Goal: Task Accomplishment & Management: Use online tool/utility

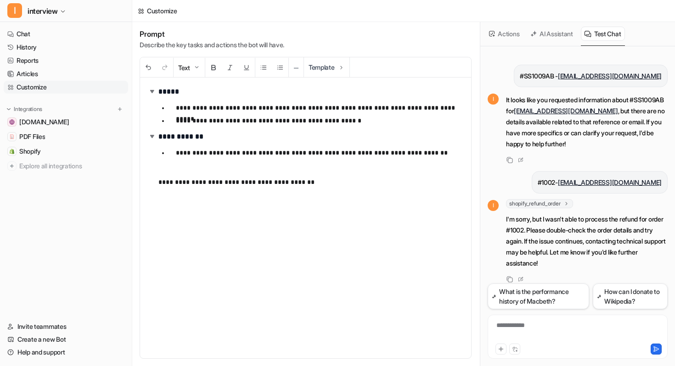
scroll to position [12, 0]
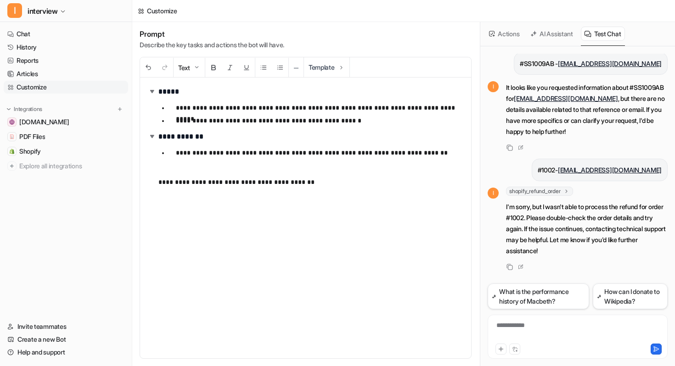
click at [490, 41] on div "Actions" at bounding box center [505, 34] width 38 height 24
click at [518, 32] on button "Actions" at bounding box center [505, 34] width 38 height 14
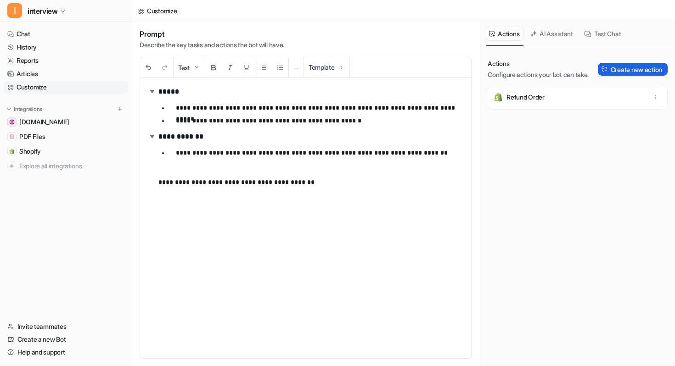
click at [631, 66] on button "Create new action" at bounding box center [633, 69] width 70 height 13
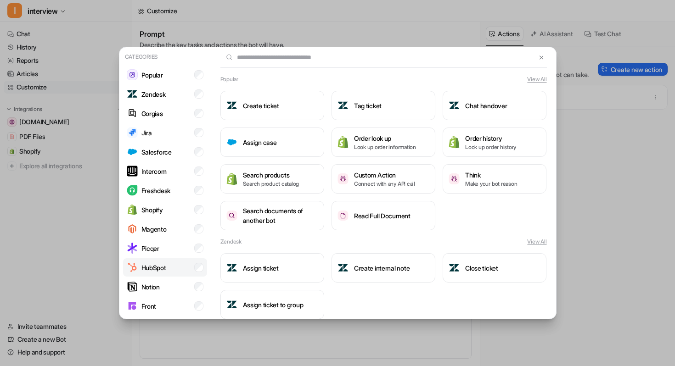
click at [179, 228] on li "Magento" at bounding box center [165, 229] width 84 height 18
click at [172, 267] on li "HubSpot" at bounding box center [165, 267] width 84 height 18
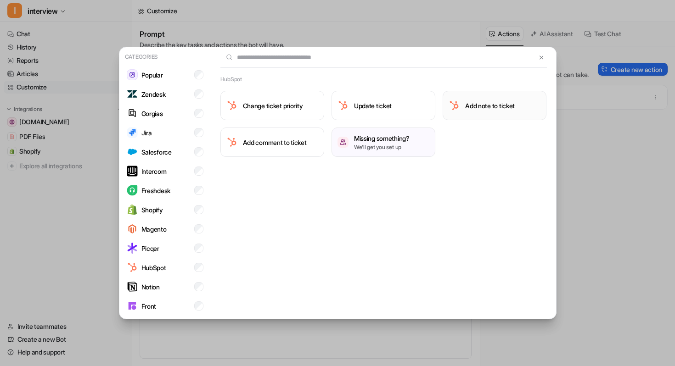
click at [486, 106] on h3 "Add note to ticket" at bounding box center [490, 106] width 50 height 10
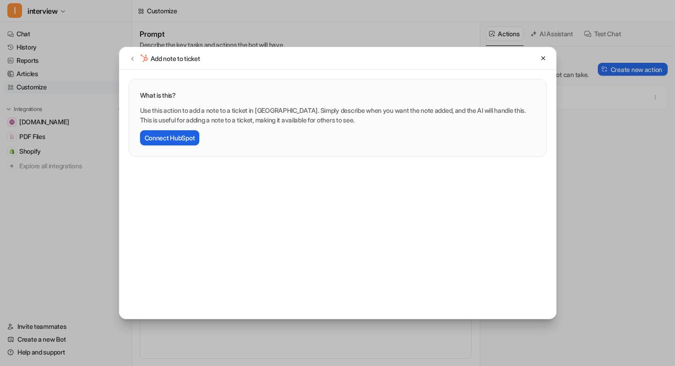
click at [194, 131] on button "Connect HubSpot" at bounding box center [170, 137] width 60 height 15
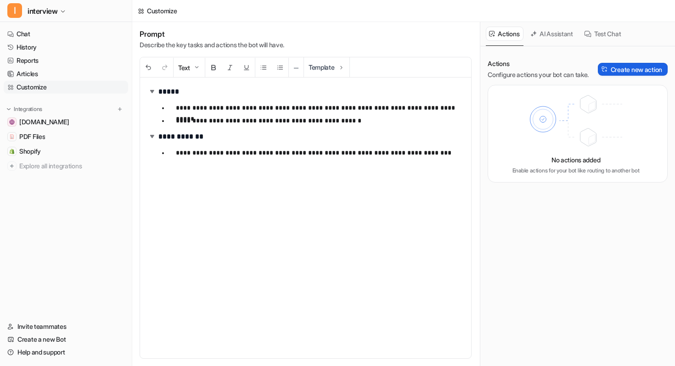
click at [612, 70] on button "Create new action" at bounding box center [633, 69] width 70 height 13
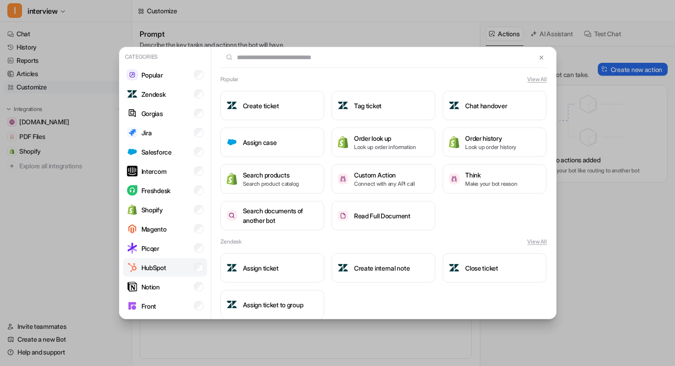
click at [175, 261] on li "HubSpot" at bounding box center [165, 267] width 84 height 18
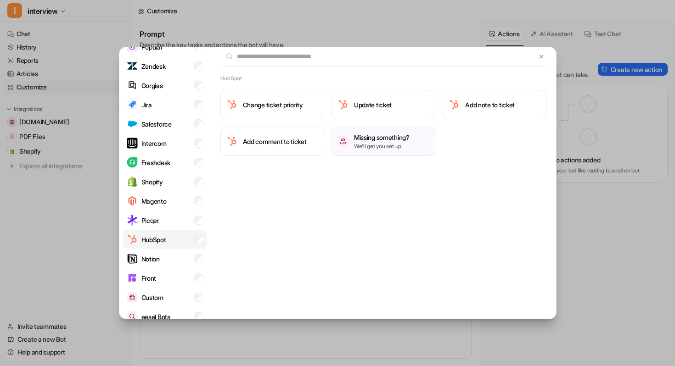
scroll to position [38, 0]
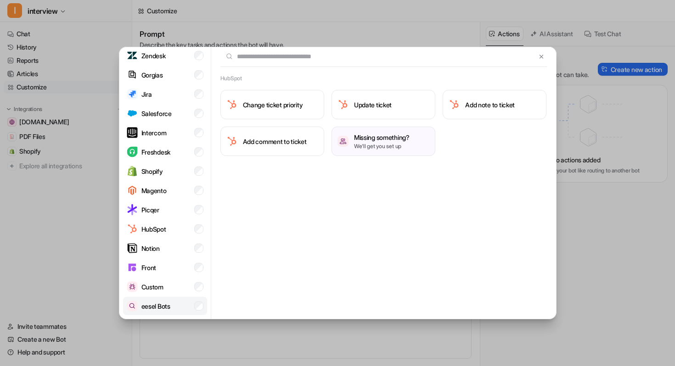
click at [163, 300] on li "eesel Bots" at bounding box center [165, 306] width 84 height 18
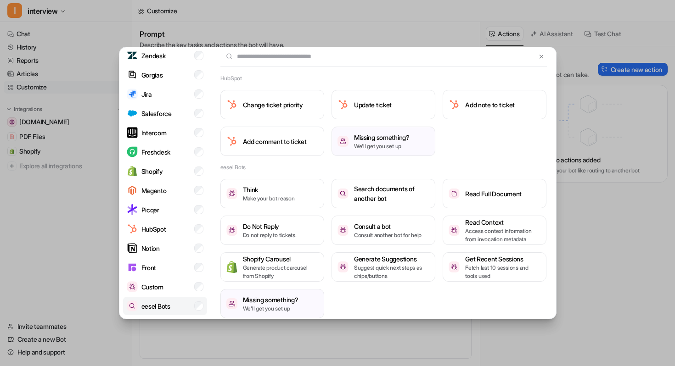
click at [163, 300] on li "eesel Bots" at bounding box center [165, 306] width 84 height 18
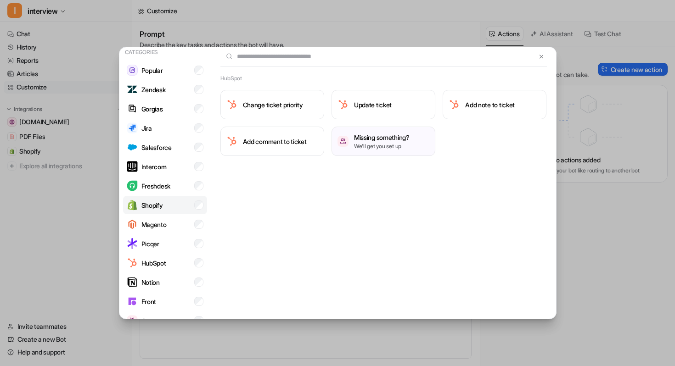
scroll to position [0, 0]
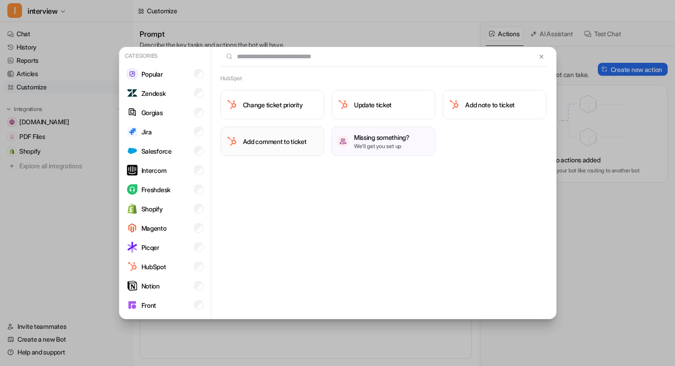
click at [285, 150] on button "Add comment to ticket" at bounding box center [272, 141] width 104 height 29
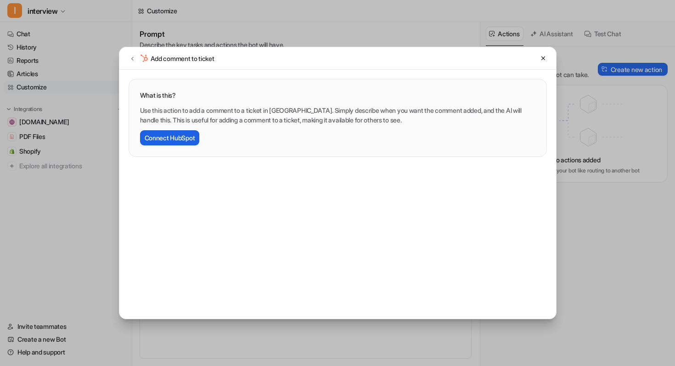
click at [190, 136] on button "Connect HubSpot" at bounding box center [170, 137] width 60 height 15
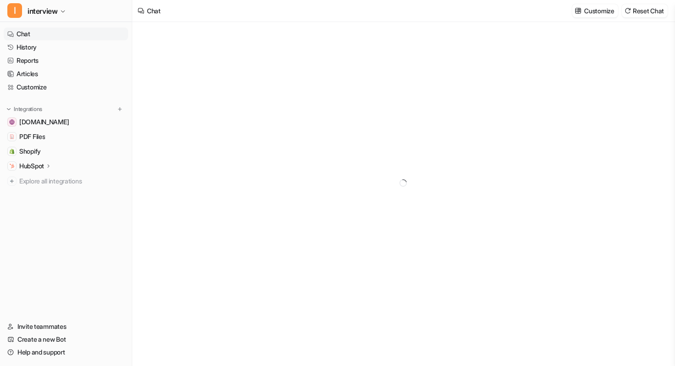
type textarea "**********"
click at [607, 9] on p "Customize" at bounding box center [599, 11] width 30 height 10
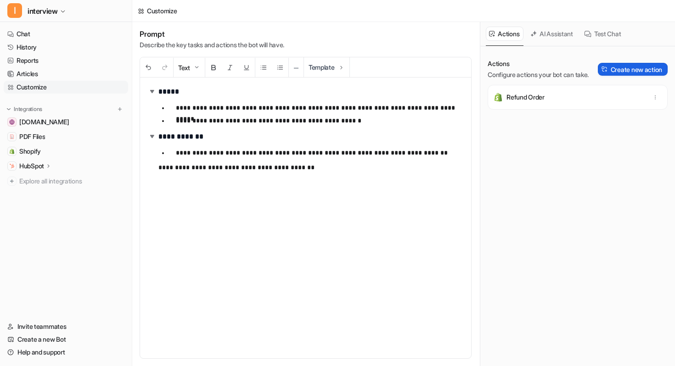
click at [619, 69] on button "Create new action" at bounding box center [633, 69] width 70 height 13
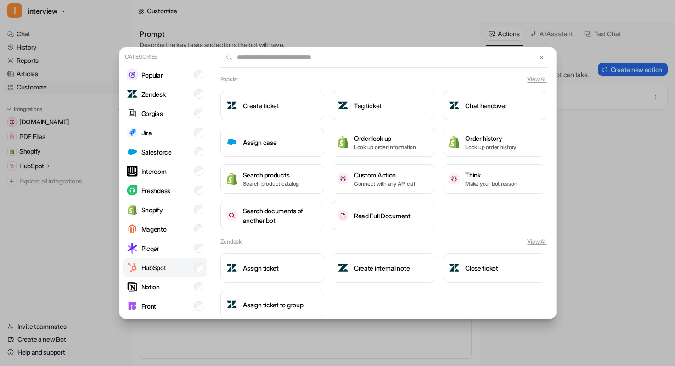
click at [177, 269] on li "HubSpot" at bounding box center [165, 267] width 84 height 18
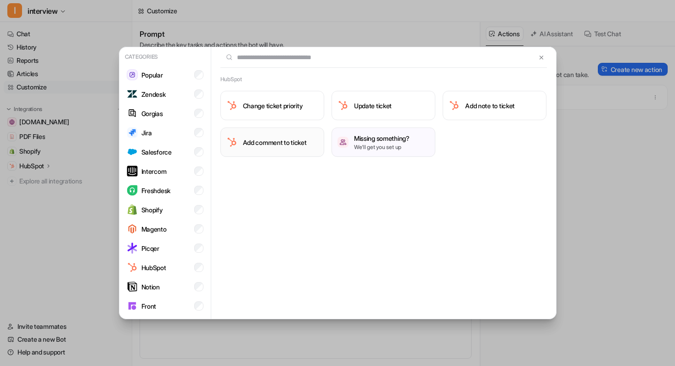
click at [292, 140] on h3 "Add comment to ticket" at bounding box center [275, 143] width 64 height 10
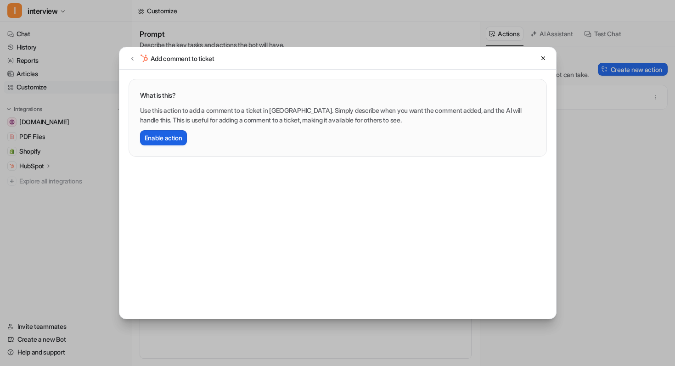
click at [172, 144] on button "Enable action" at bounding box center [163, 137] width 47 height 15
